Goal: Task Accomplishment & Management: Use online tool/utility

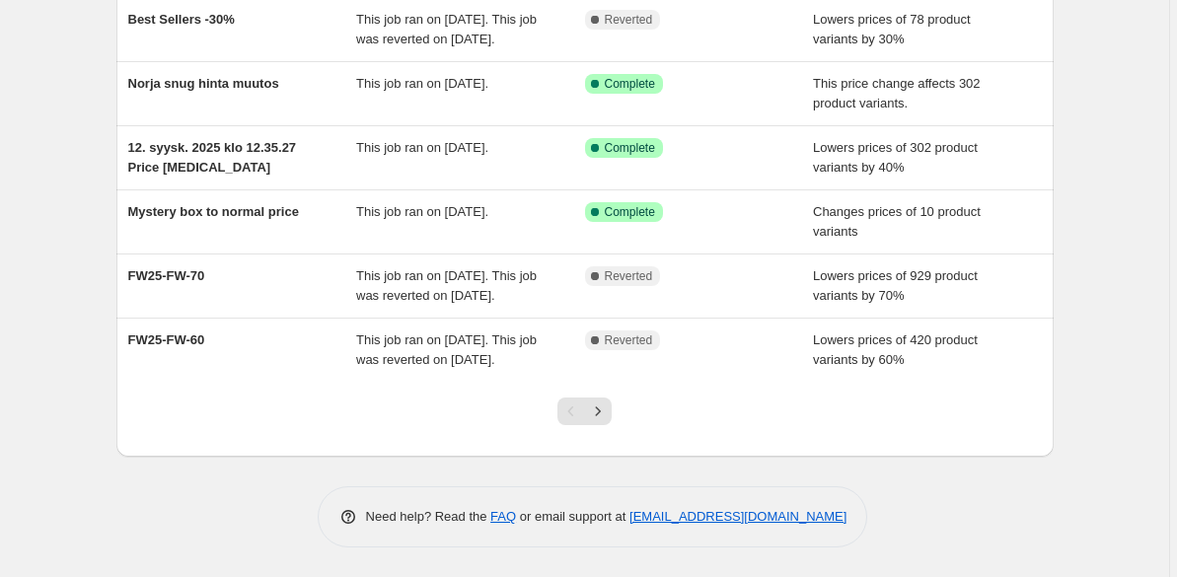
scroll to position [498, 0]
click at [594, 414] on icon "Next" at bounding box center [598, 412] width 20 height 20
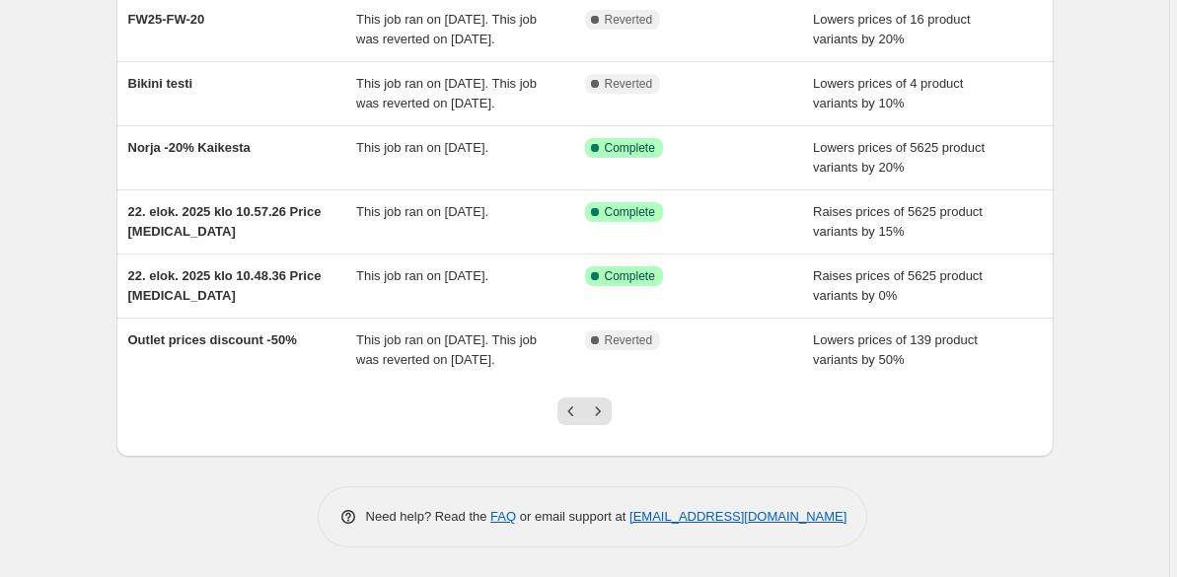
scroll to position [577, 0]
click at [608, 417] on icon "Next" at bounding box center [598, 412] width 20 height 20
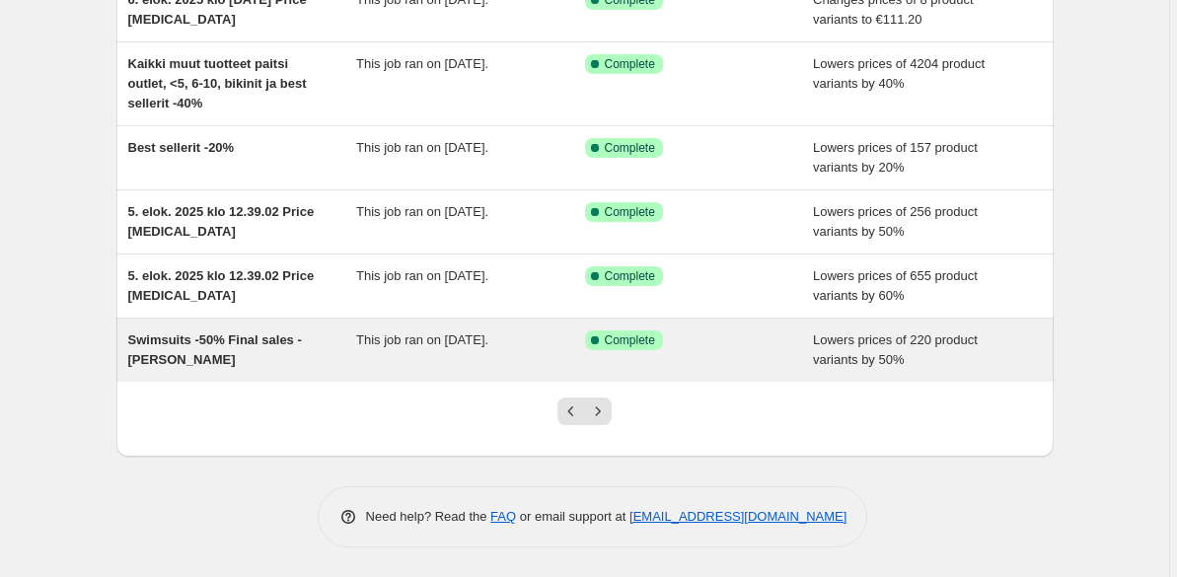
scroll to position [459, 0]
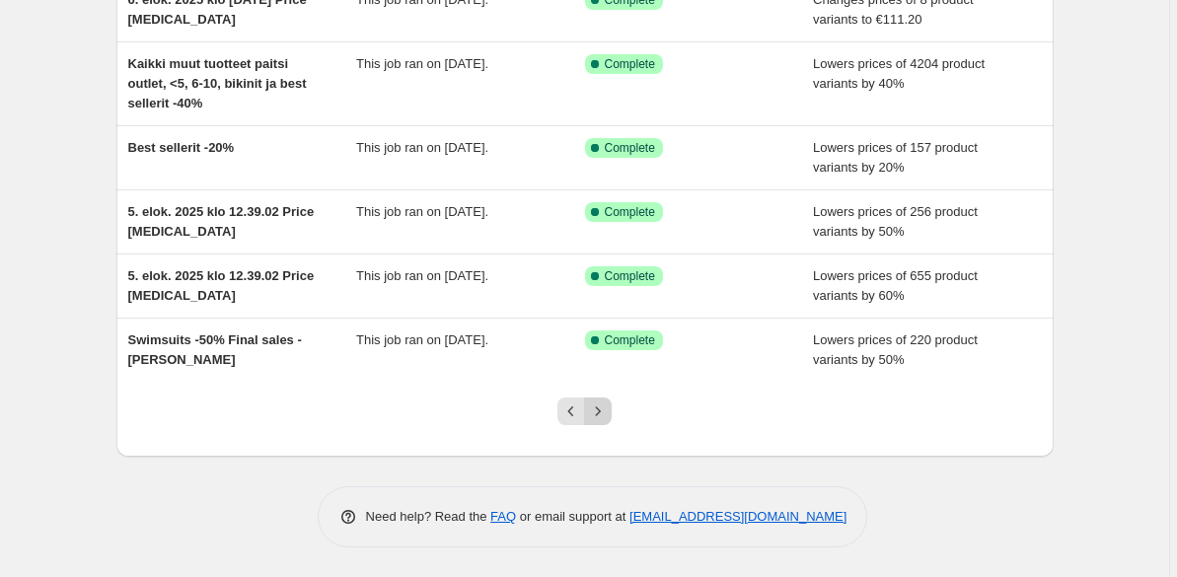
click at [608, 413] on icon "Next" at bounding box center [598, 412] width 20 height 20
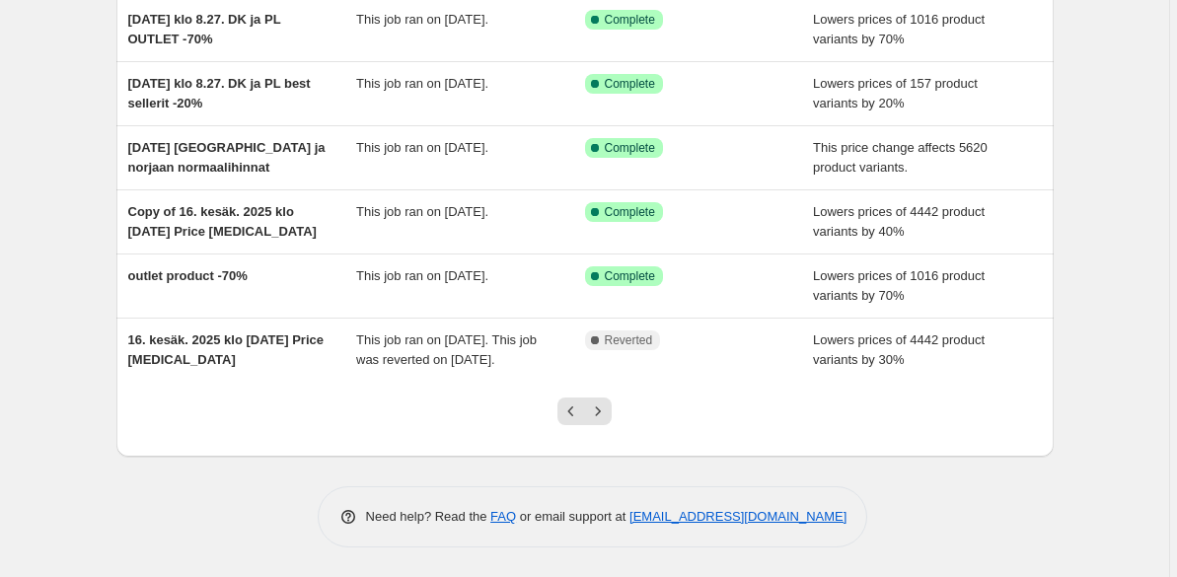
scroll to position [479, 0]
click at [561, 419] on button "Previous" at bounding box center [572, 412] width 28 height 28
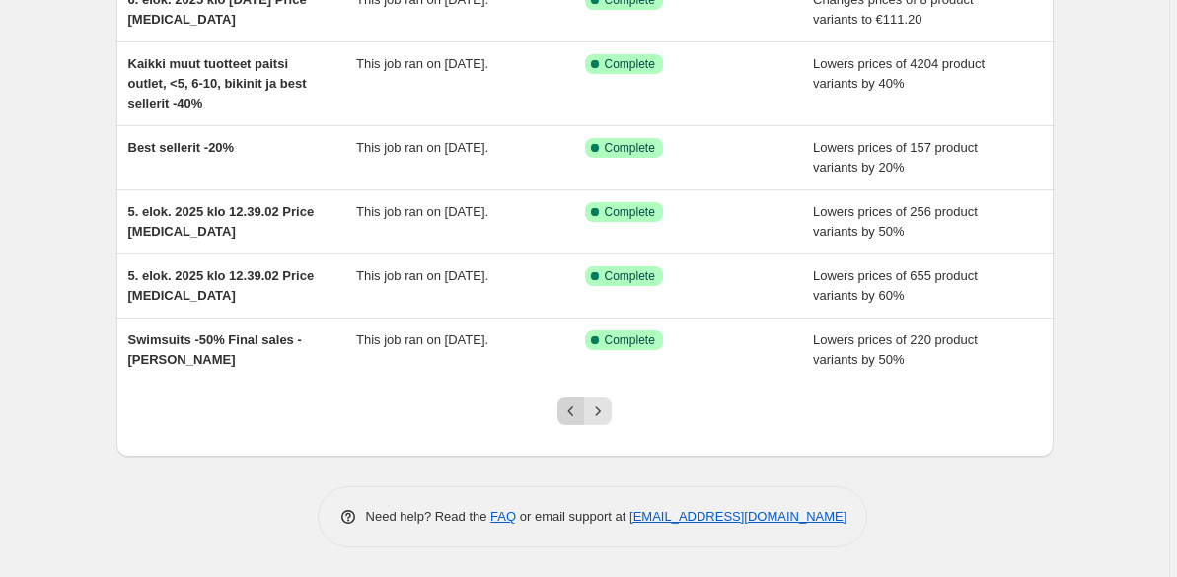
scroll to position [459, 0]
click at [571, 404] on icon "Previous" at bounding box center [571, 412] width 20 height 20
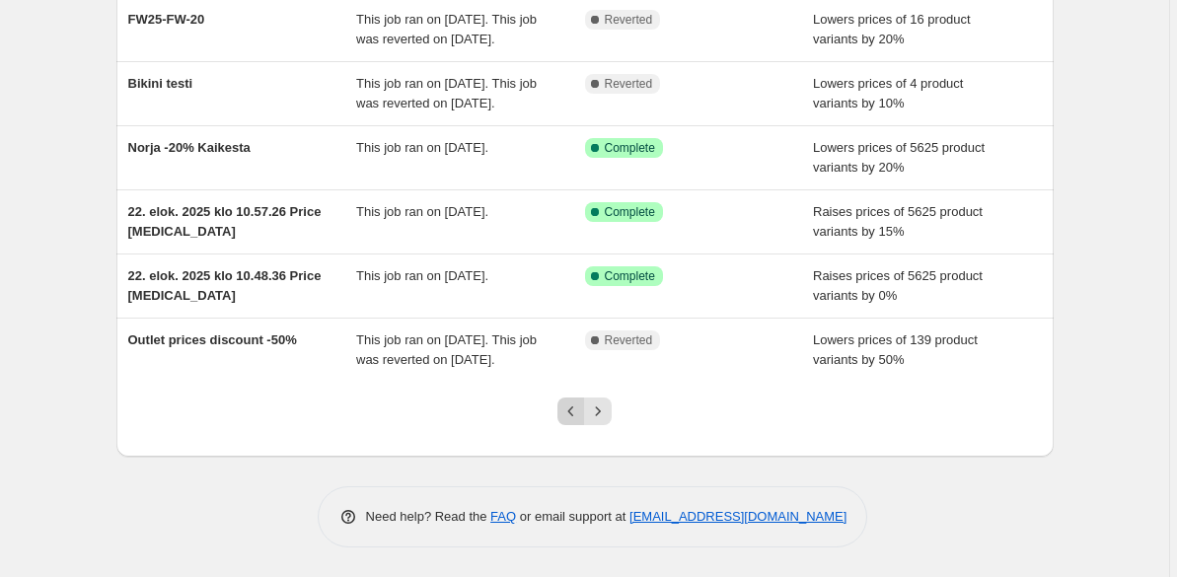
scroll to position [577, 0]
click at [571, 404] on icon "Previous" at bounding box center [571, 412] width 20 height 20
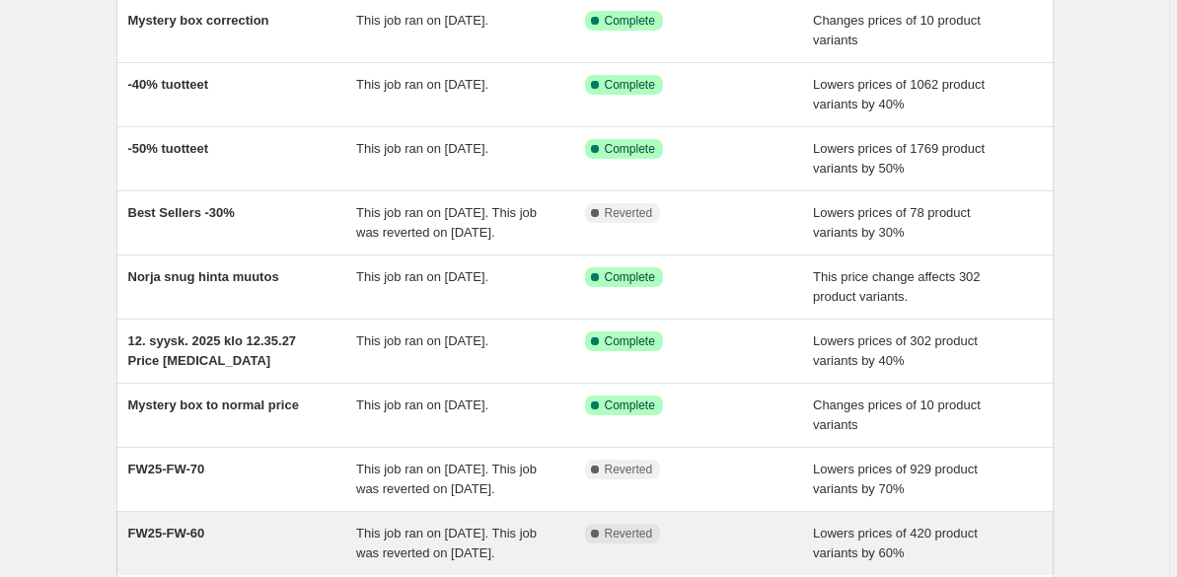
scroll to position [245, 0]
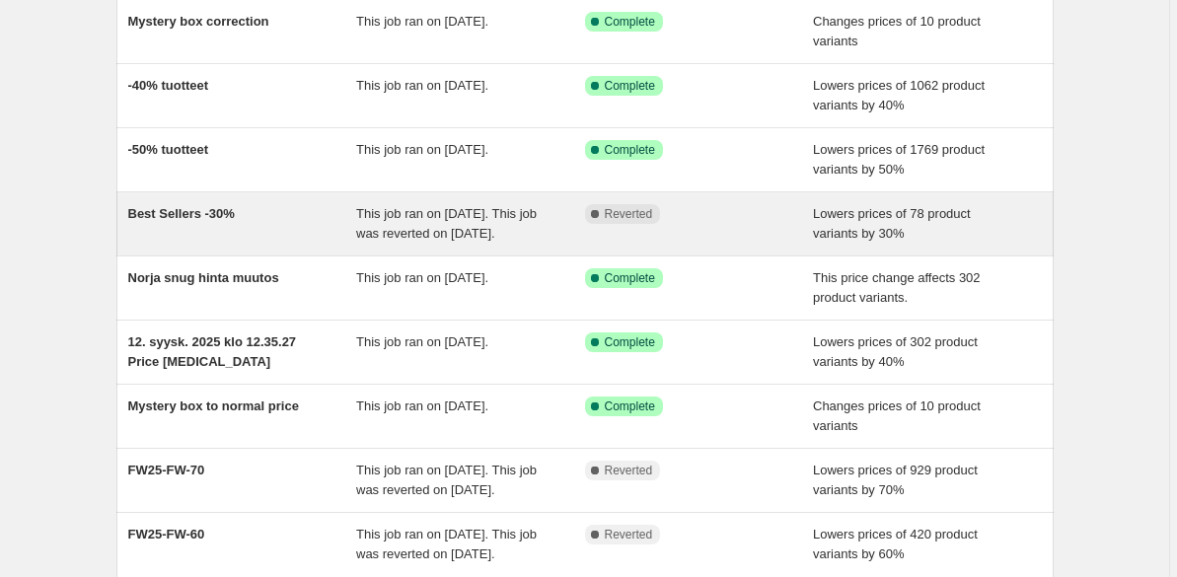
click at [160, 213] on span "Best Sellers -30%" at bounding box center [181, 213] width 107 height 15
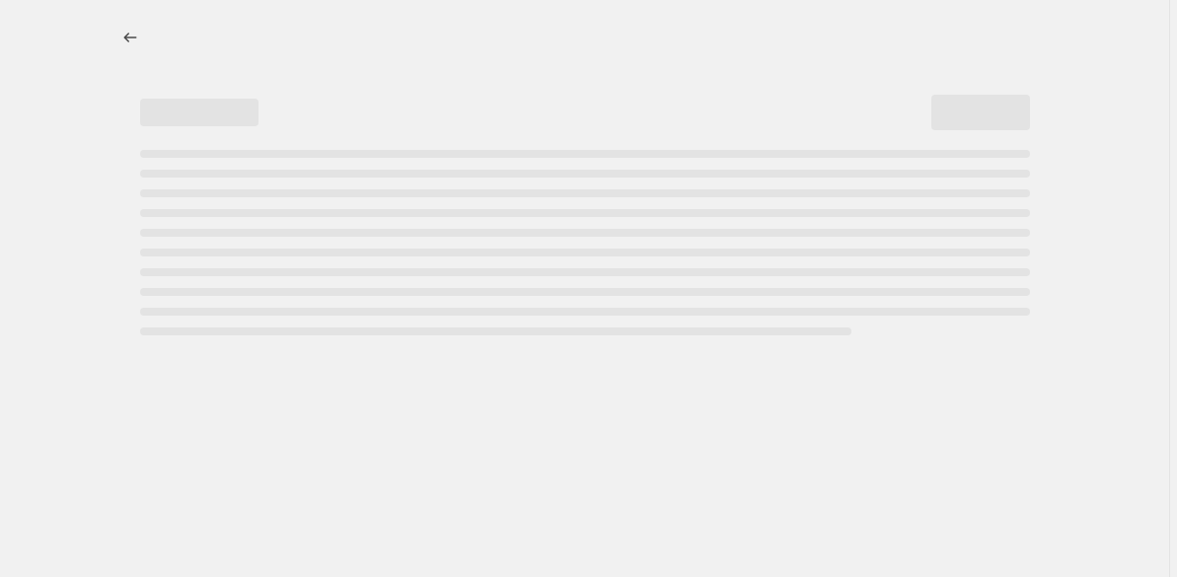
select select "percentage"
select select "collection"
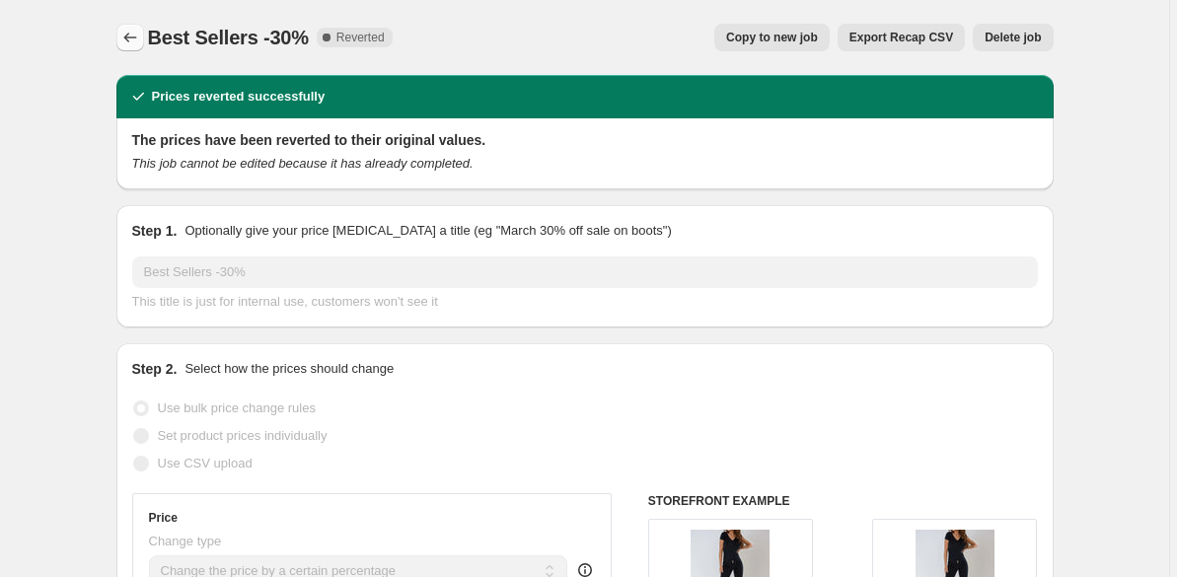
click at [120, 38] on button "Price change jobs" at bounding box center [130, 38] width 28 height 28
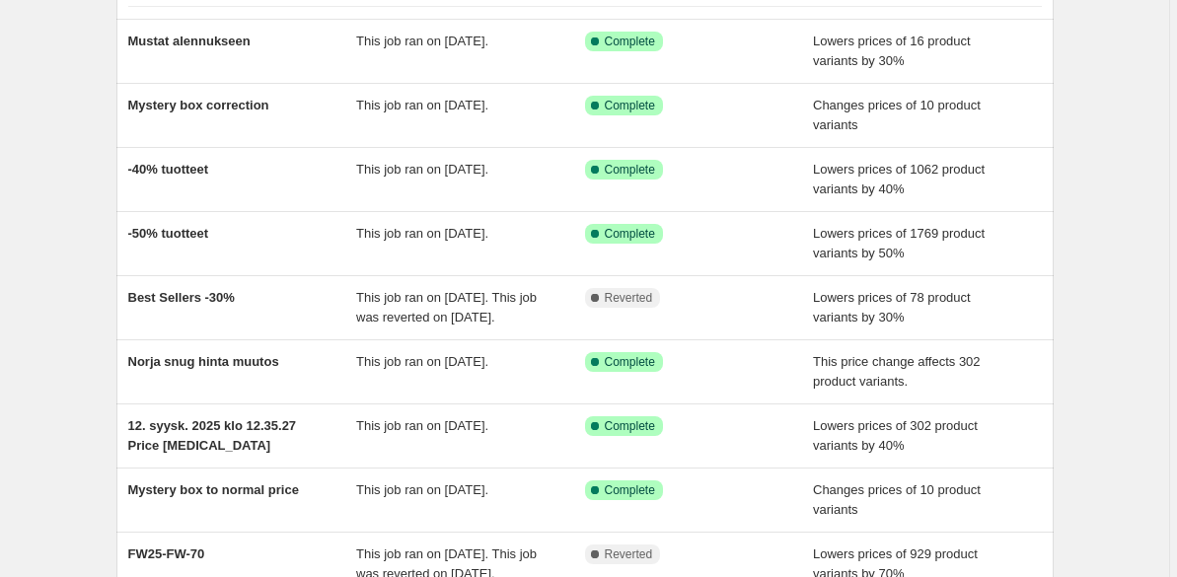
scroll to position [165, 0]
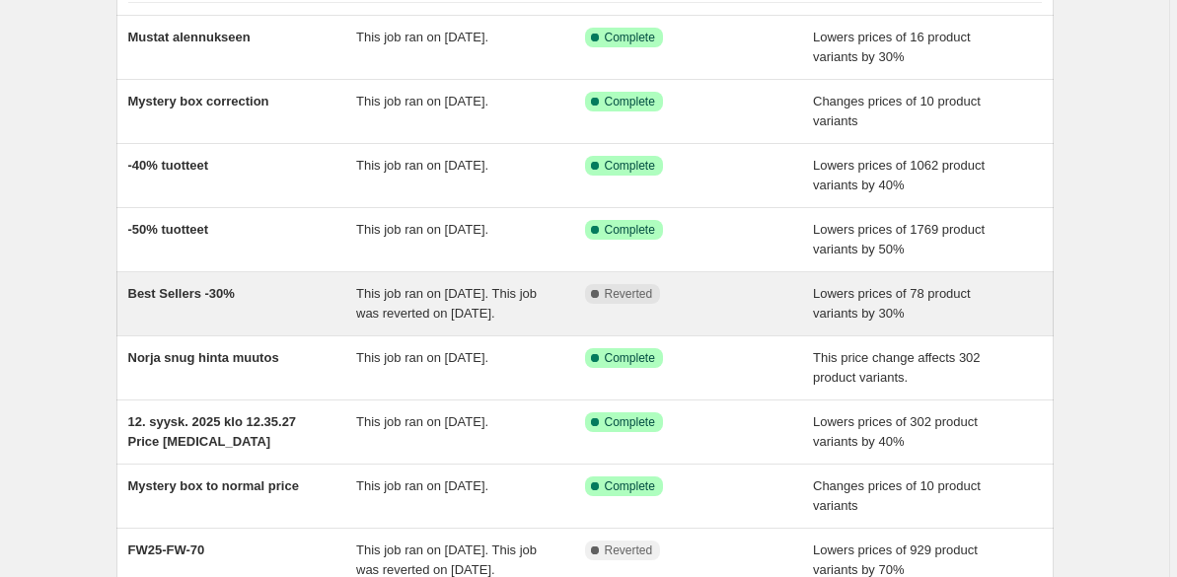
click at [209, 298] on span "Best Sellers -30%" at bounding box center [181, 293] width 107 height 15
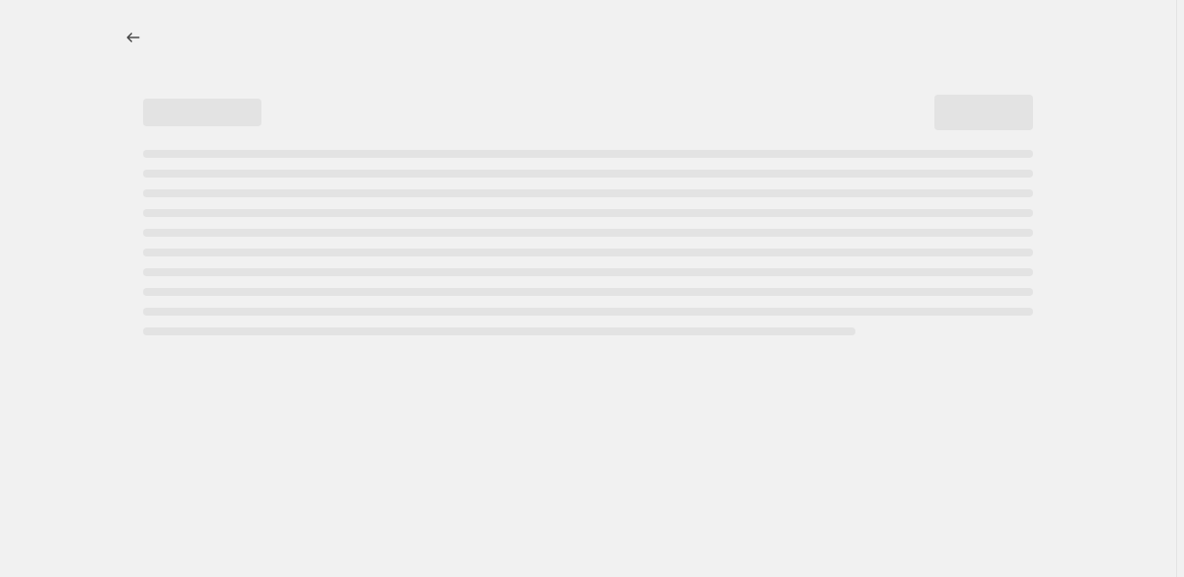
select select "percentage"
select select "collection"
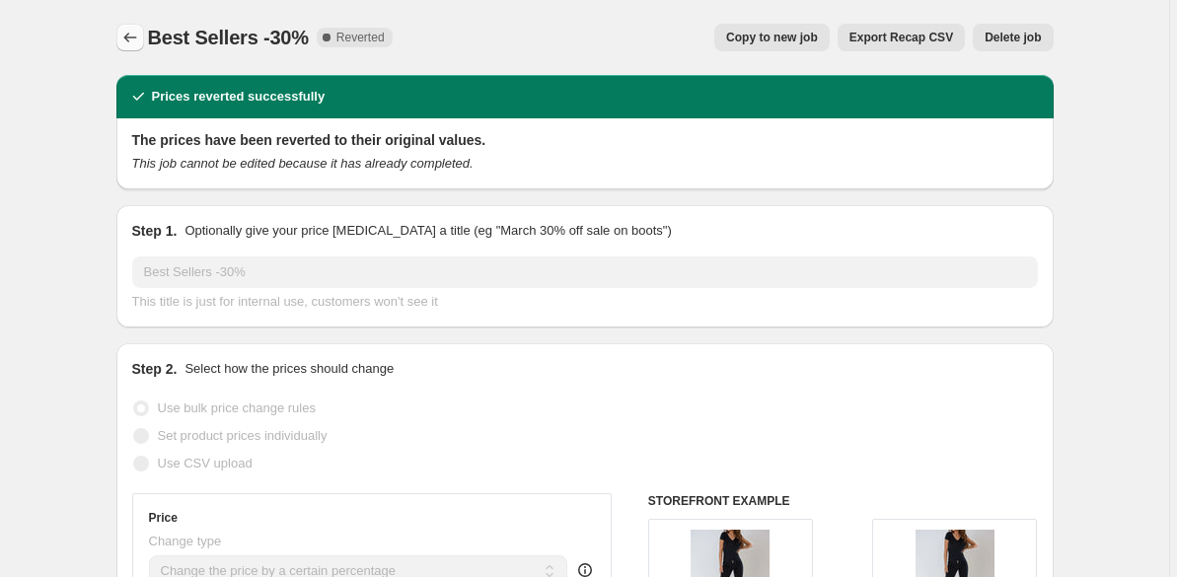
click at [122, 37] on button "Price change jobs" at bounding box center [130, 38] width 28 height 28
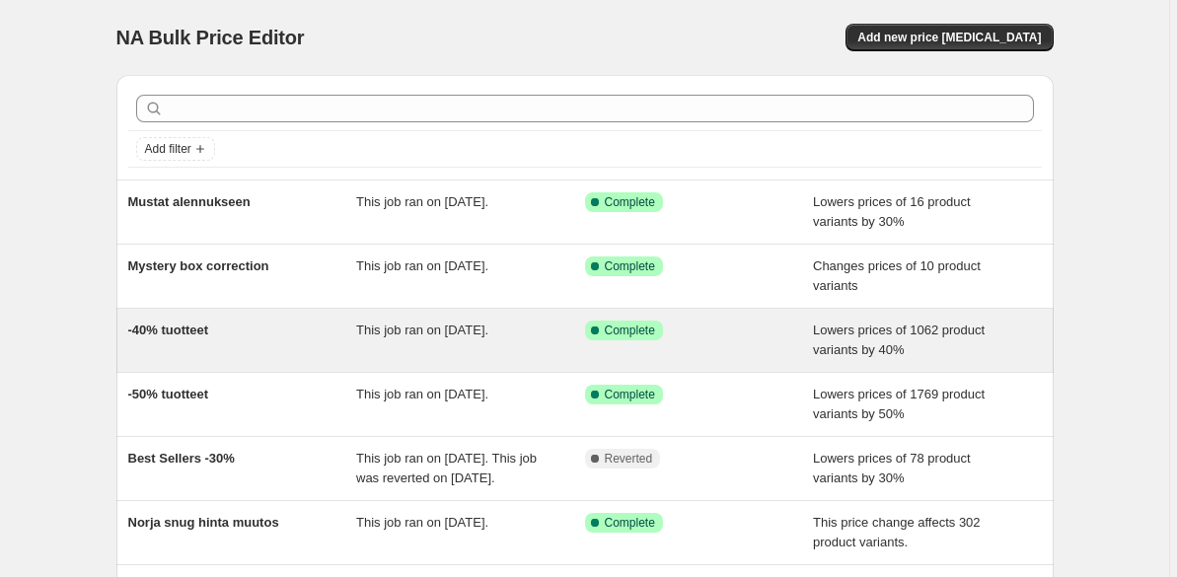
click at [208, 339] on div "-40% tuotteet" at bounding box center [242, 340] width 229 height 39
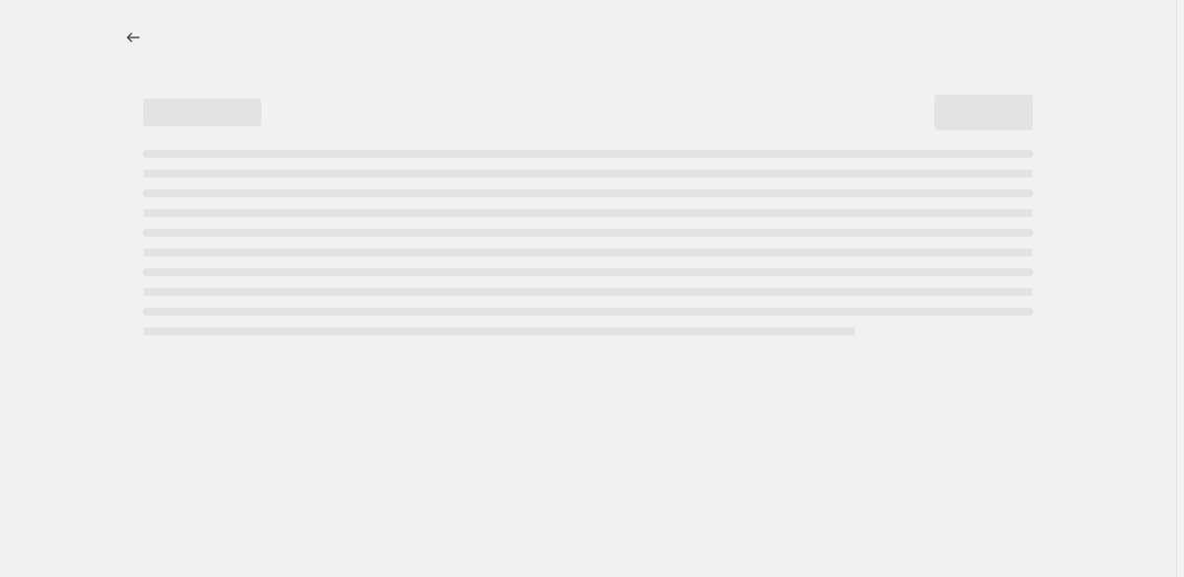
select select "percentage"
select select "tag"
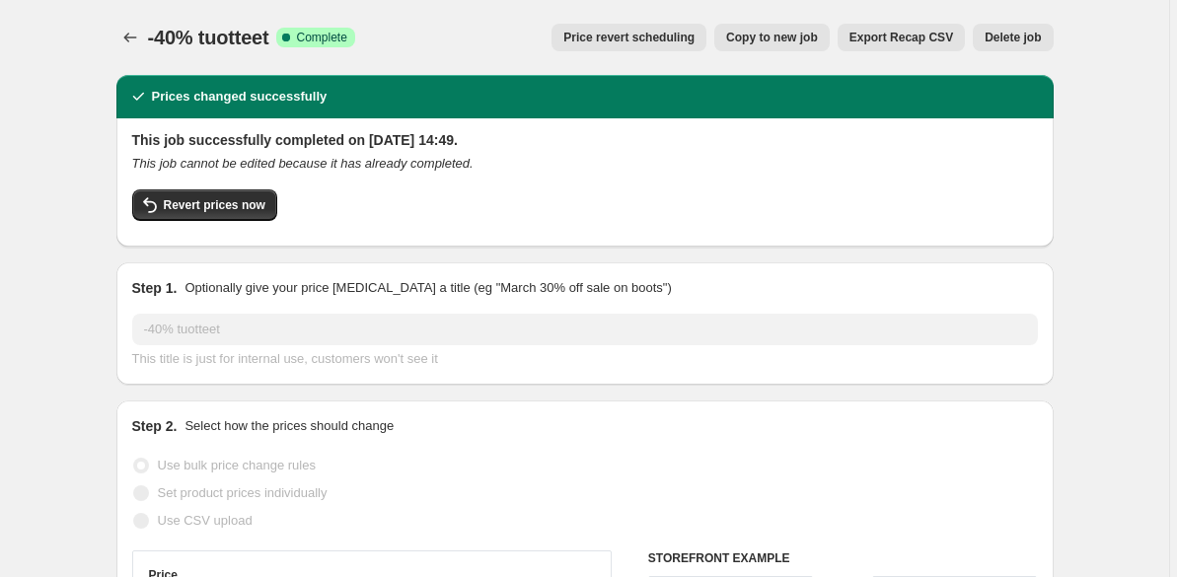
click at [133, 37] on icon "Price change jobs" at bounding box center [130, 38] width 20 height 20
